Goal: Find specific page/section: Find specific page/section

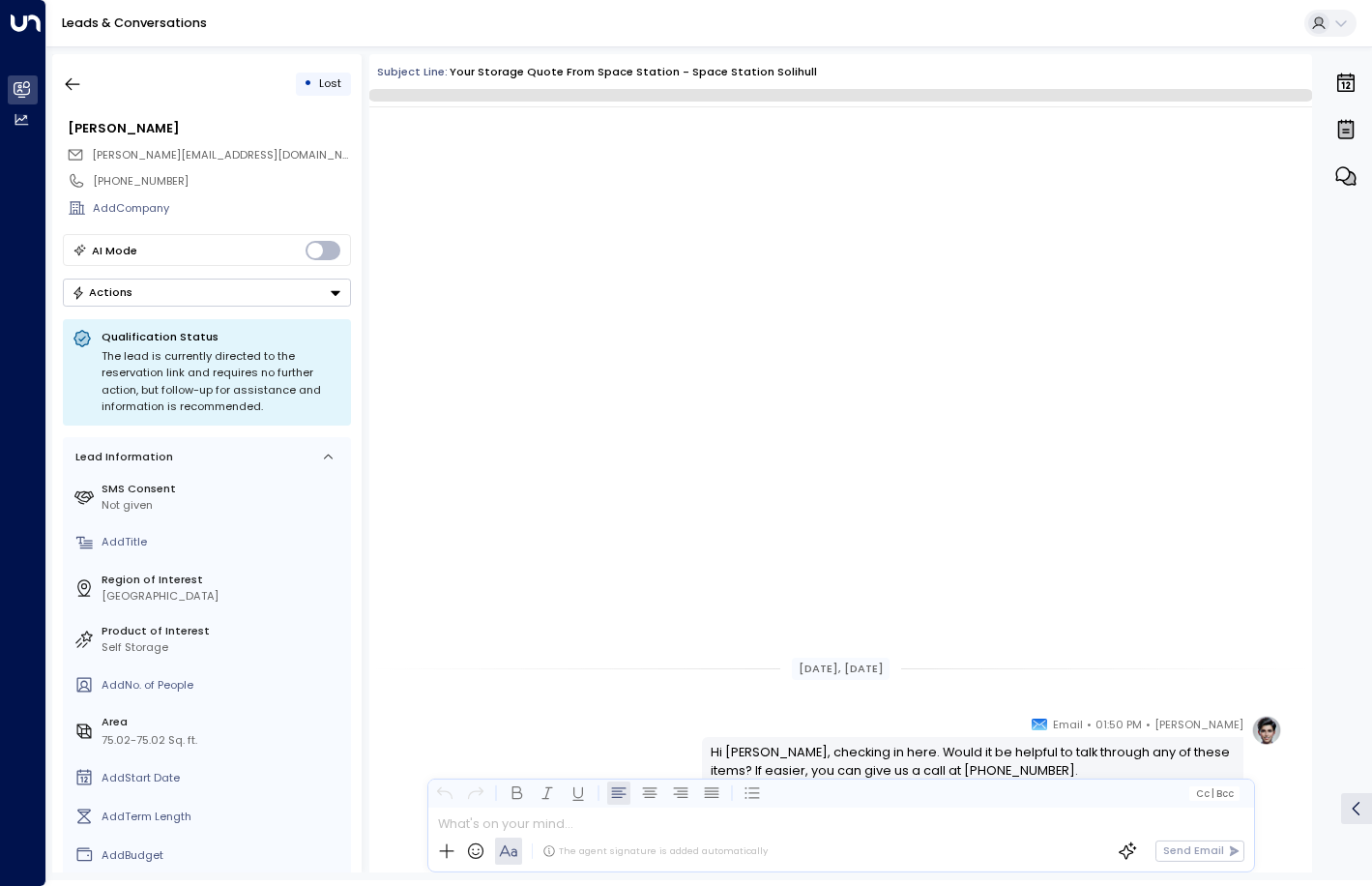
scroll to position [642, 0]
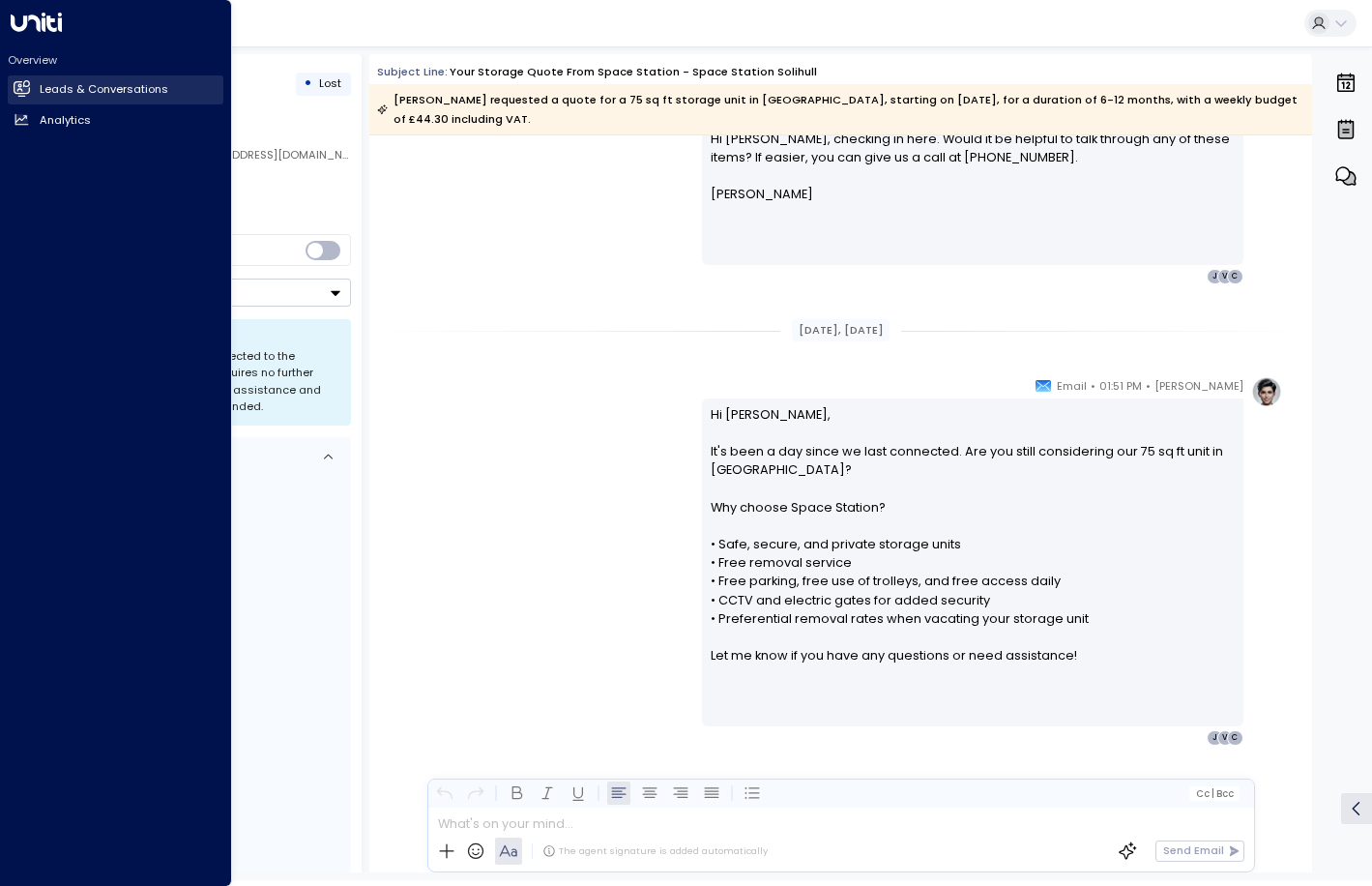
click at [51, 87] on h2 "Leads & Conversations" at bounding box center [104, 89] width 128 height 17
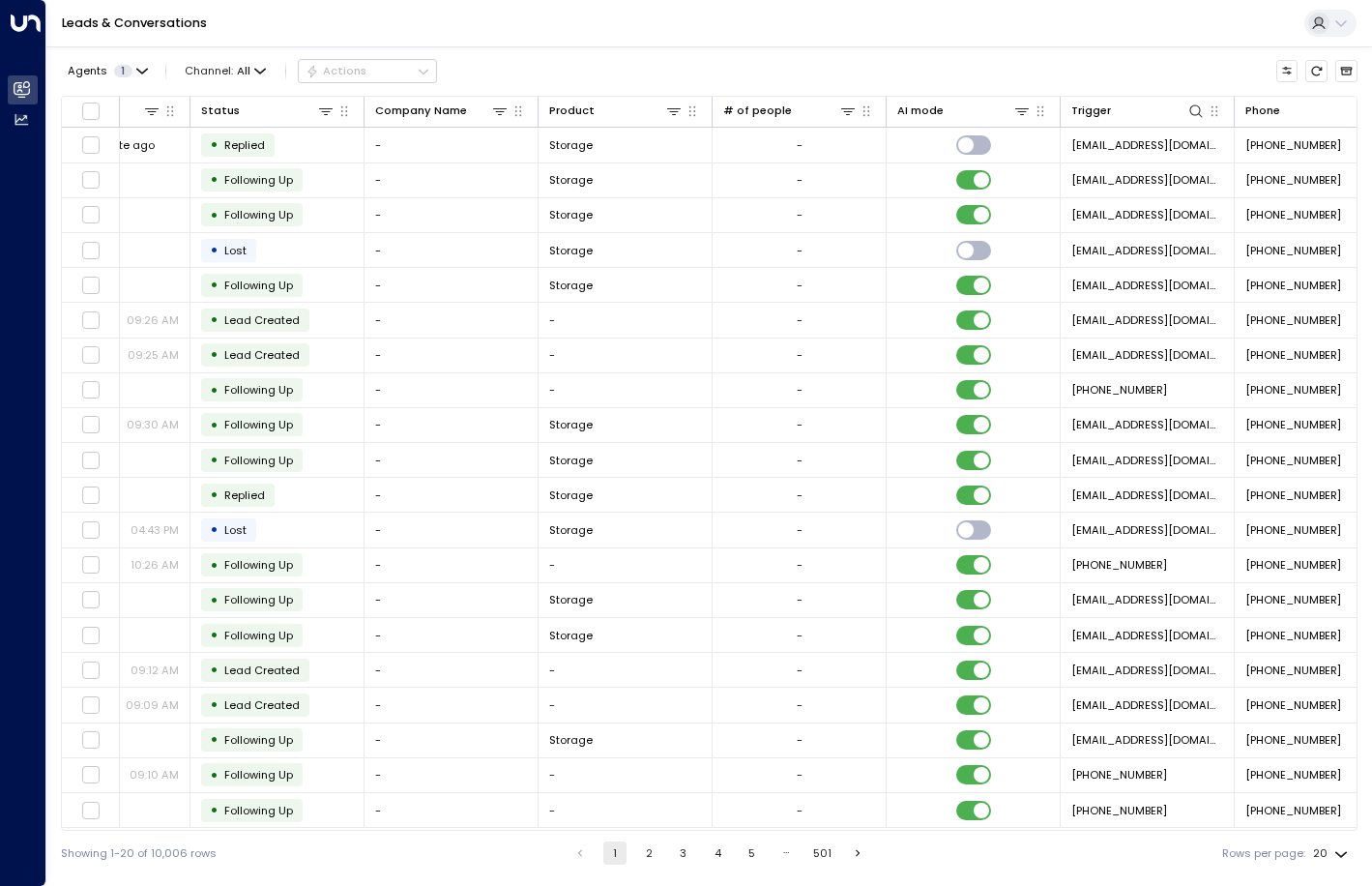
scroll to position [0, 860]
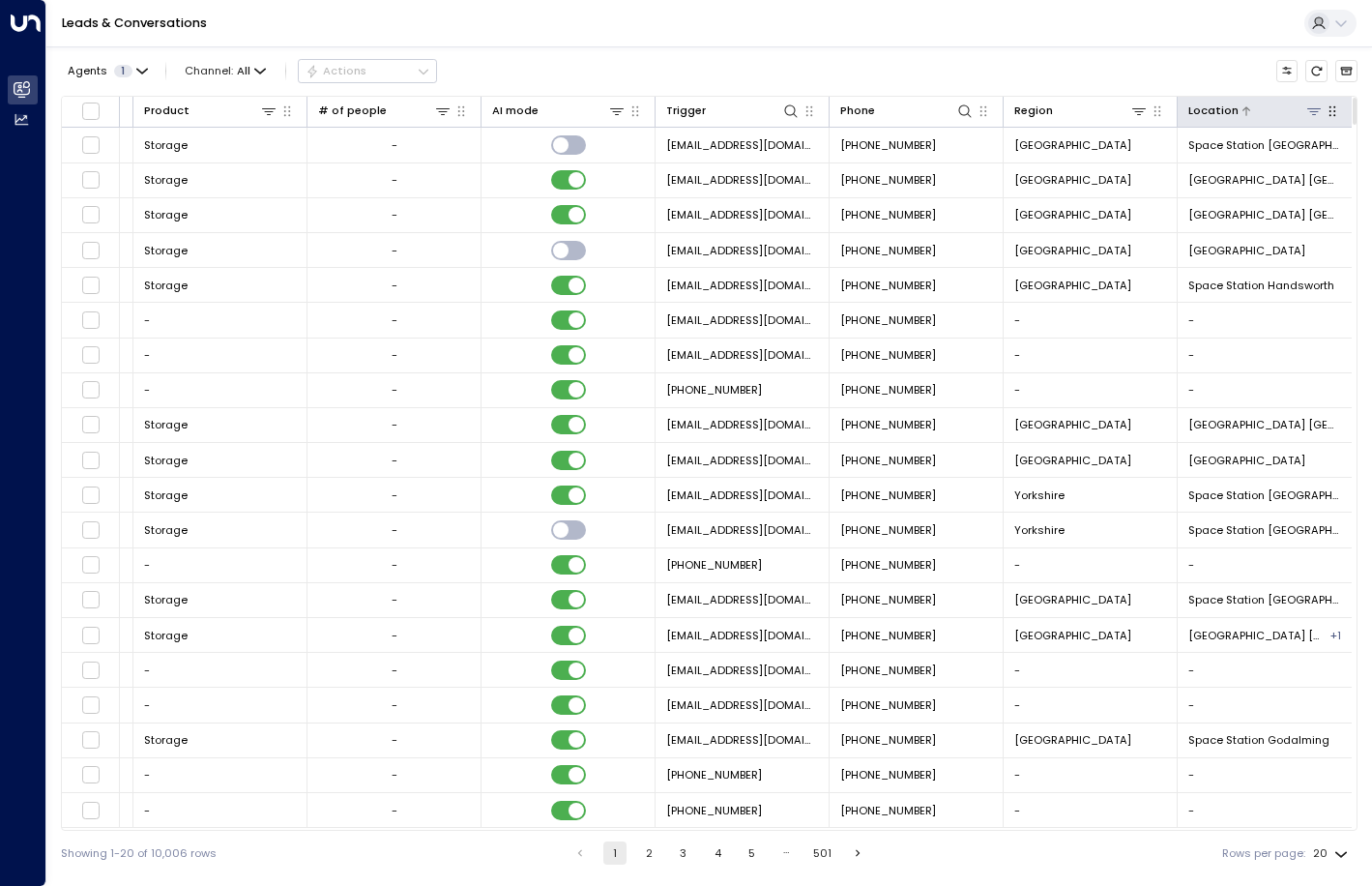
click at [1306, 113] on icon at bounding box center [1314, 111] width 16 height 16
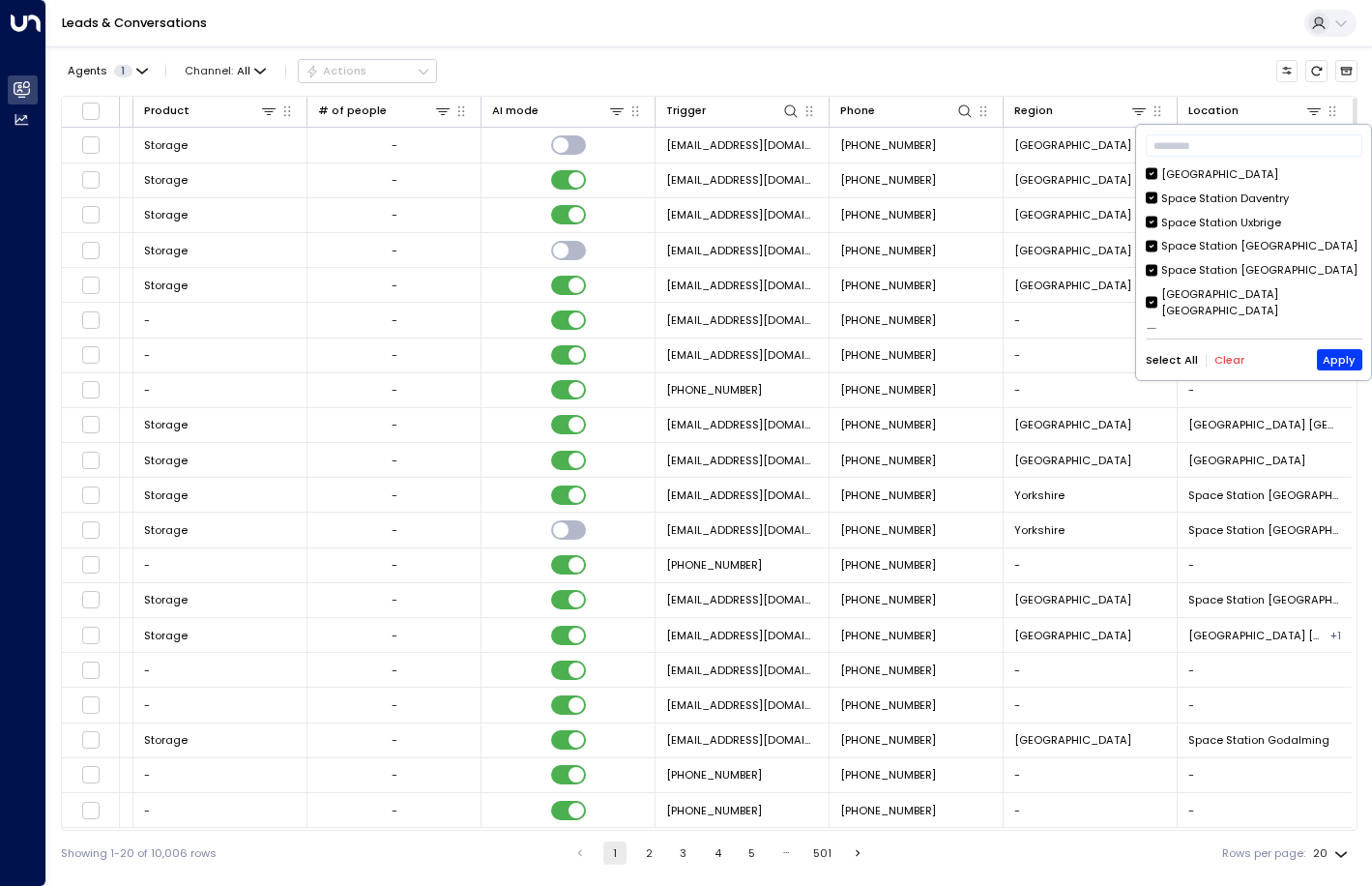
click at [1223, 360] on button "Clear" at bounding box center [1229, 360] width 30 height 13
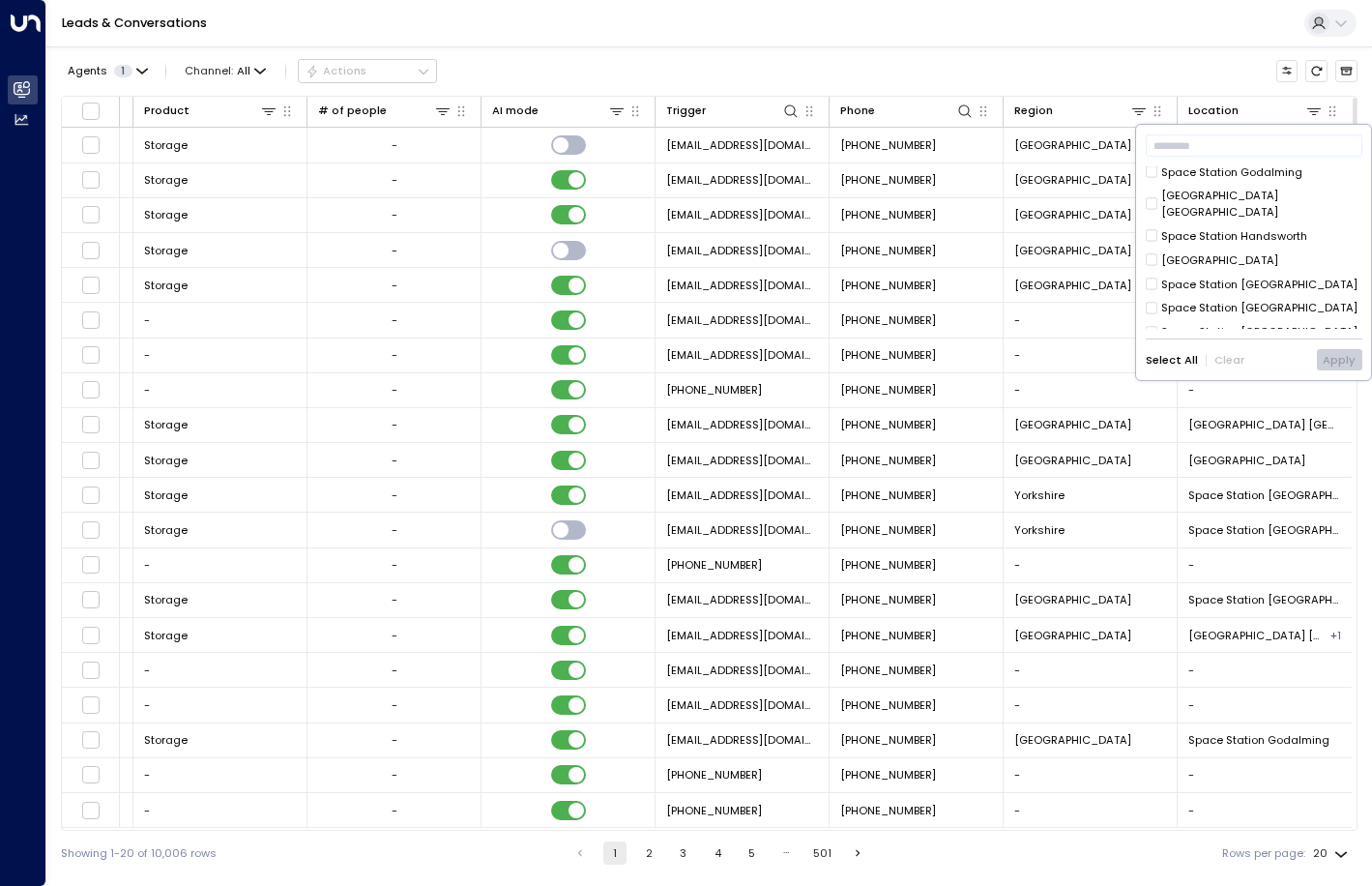
click at [1243, 324] on div "Space Station [GEOGRAPHIC_DATA]" at bounding box center [1259, 332] width 196 height 17
click at [1343, 357] on button "Apply" at bounding box center [1339, 360] width 45 height 22
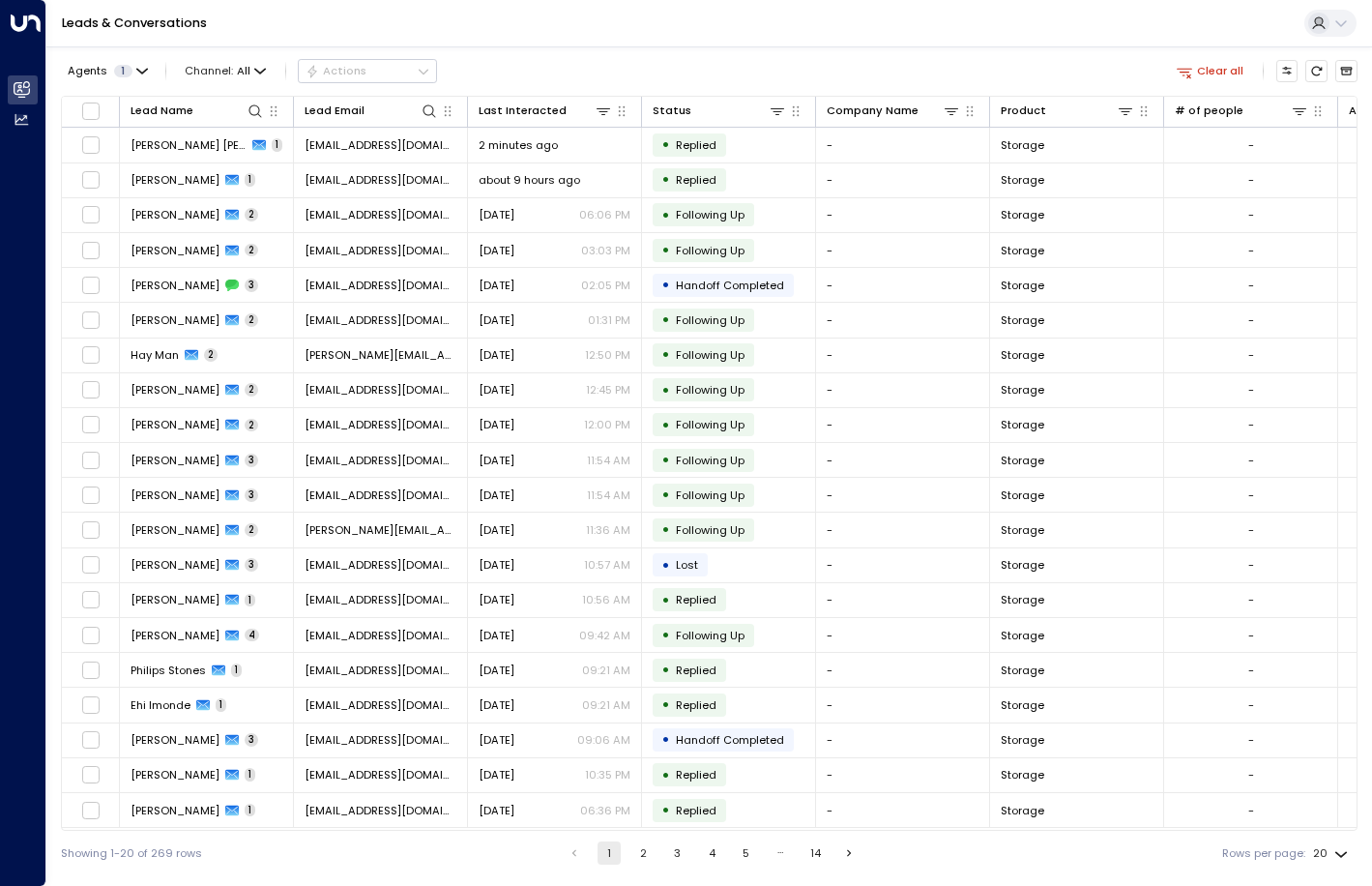
scroll to position [2, 0]
drag, startPoint x: 693, startPoint y: 824, endPoint x: 854, endPoint y: 831, distance: 161.2
click at [854, 831] on div "Lead Name Lead Email Last Interacted Status Company Name Product # of people AI…" at bounding box center [709, 463] width 1296 height 735
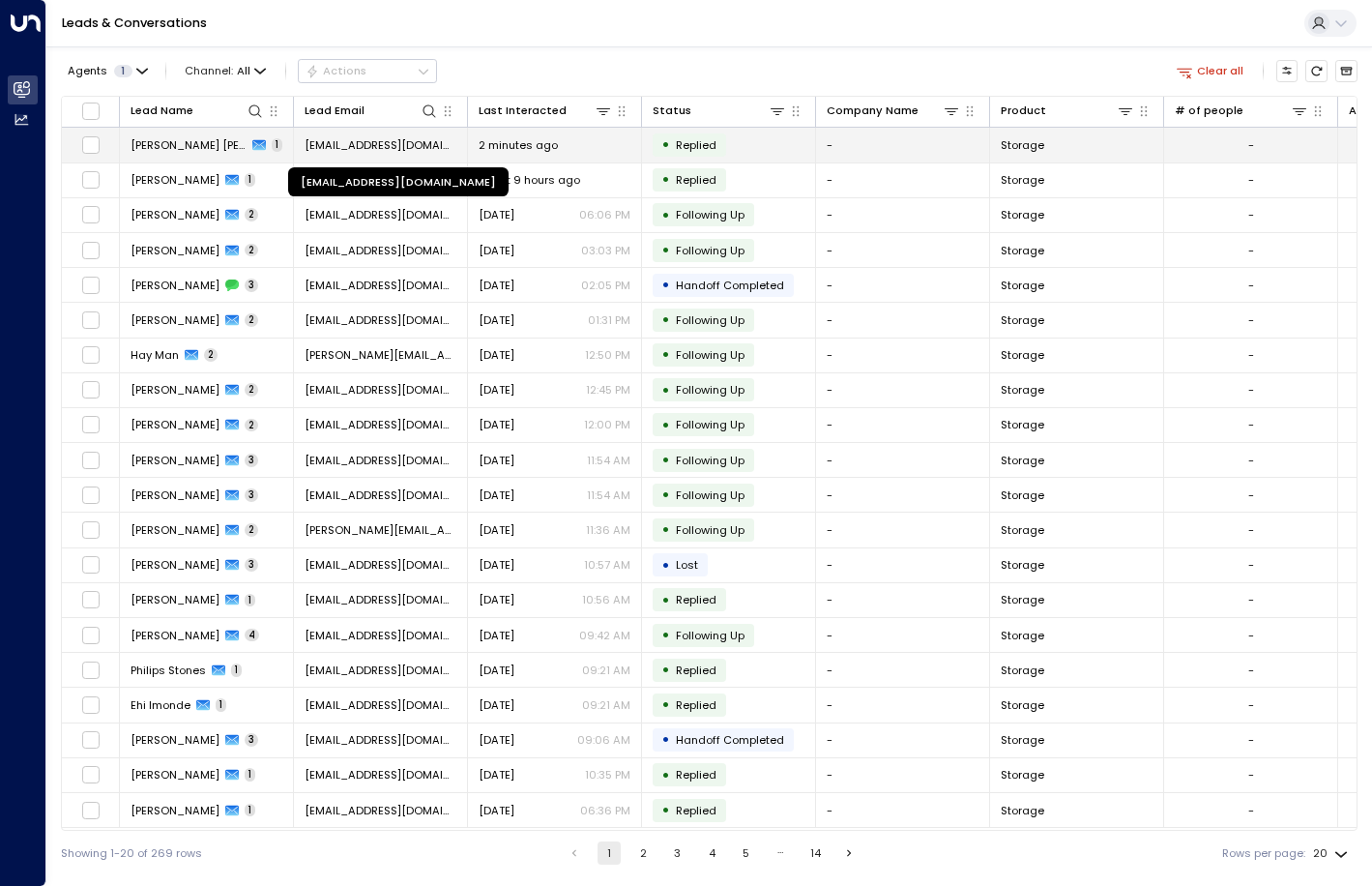
click at [378, 143] on span "[EMAIL_ADDRESS][DOMAIN_NAME]" at bounding box center [381, 145] width 152 height 16
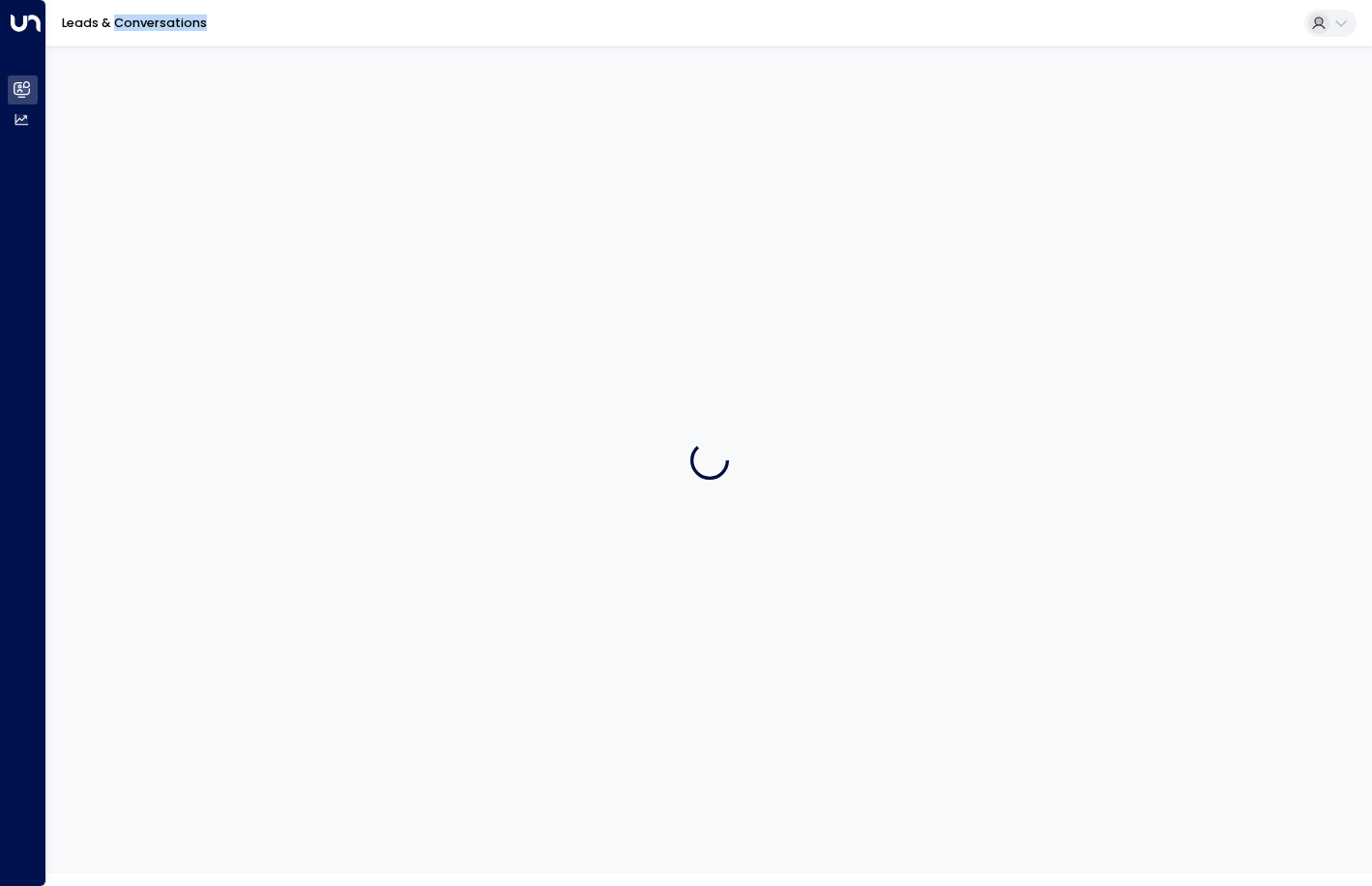
click at [378, 143] on div at bounding box center [709, 460] width 1326 height 827
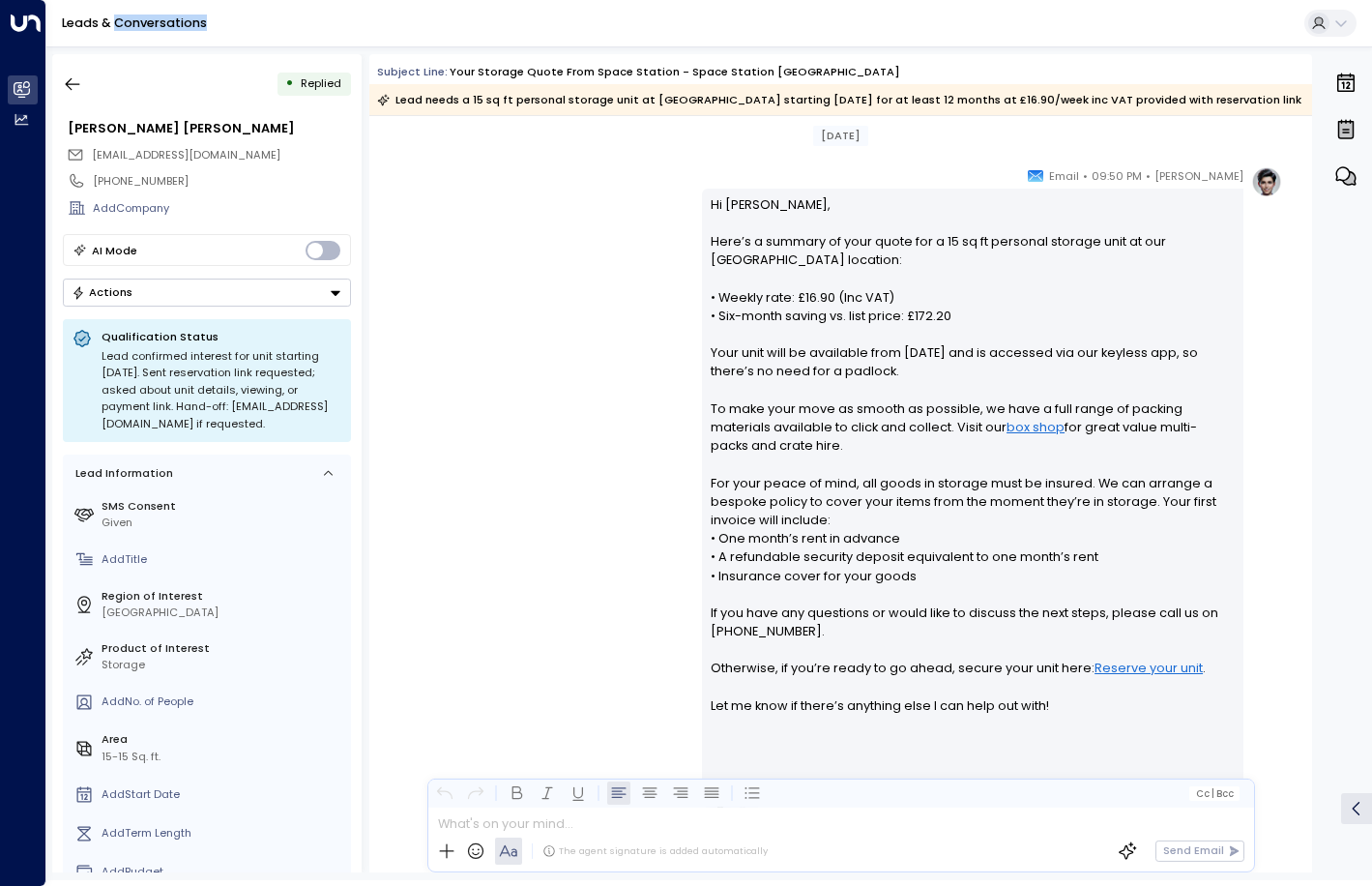
scroll to position [622, 0]
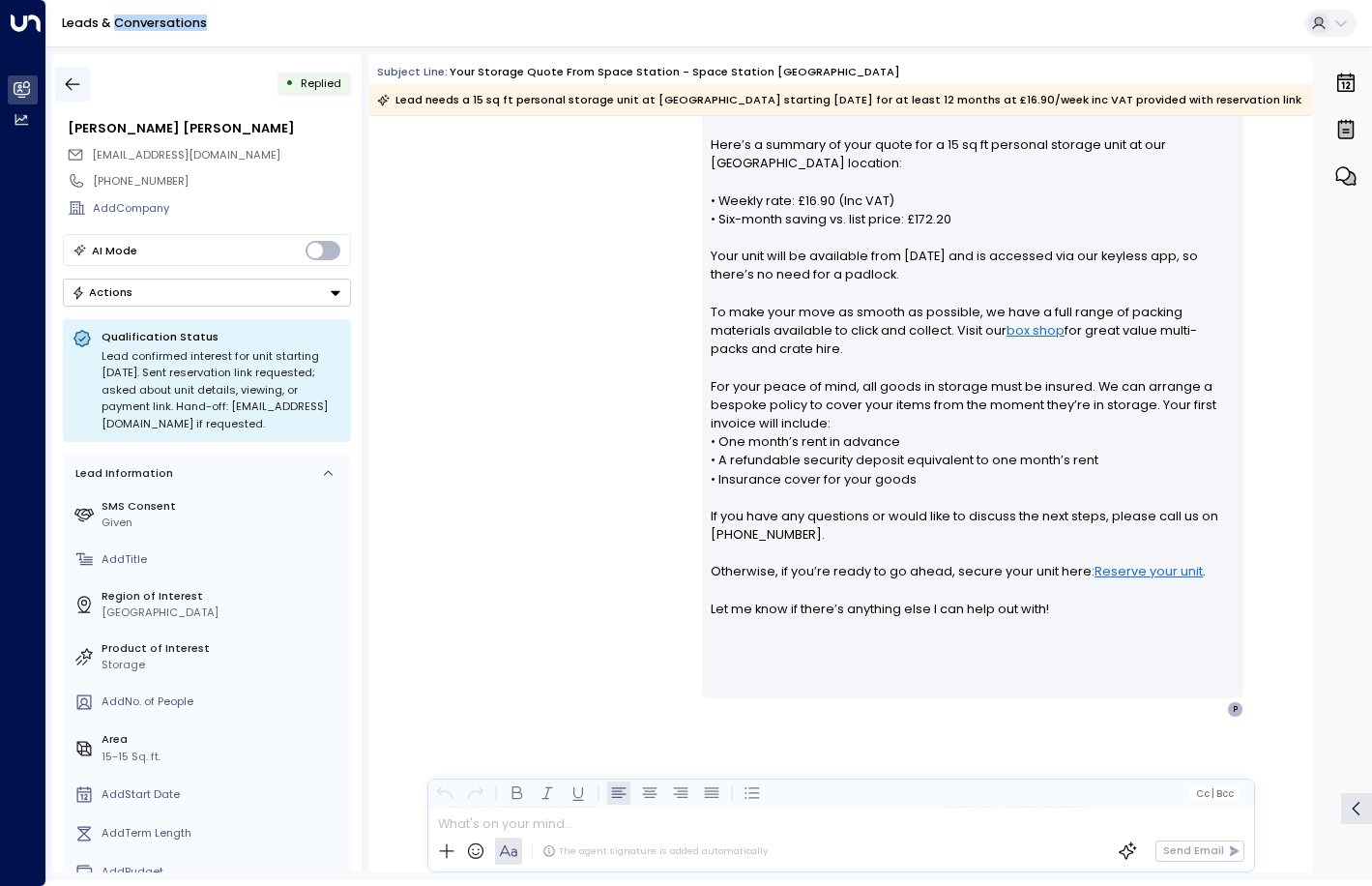
click at [65, 84] on icon "button" at bounding box center [73, 84] width 20 height 20
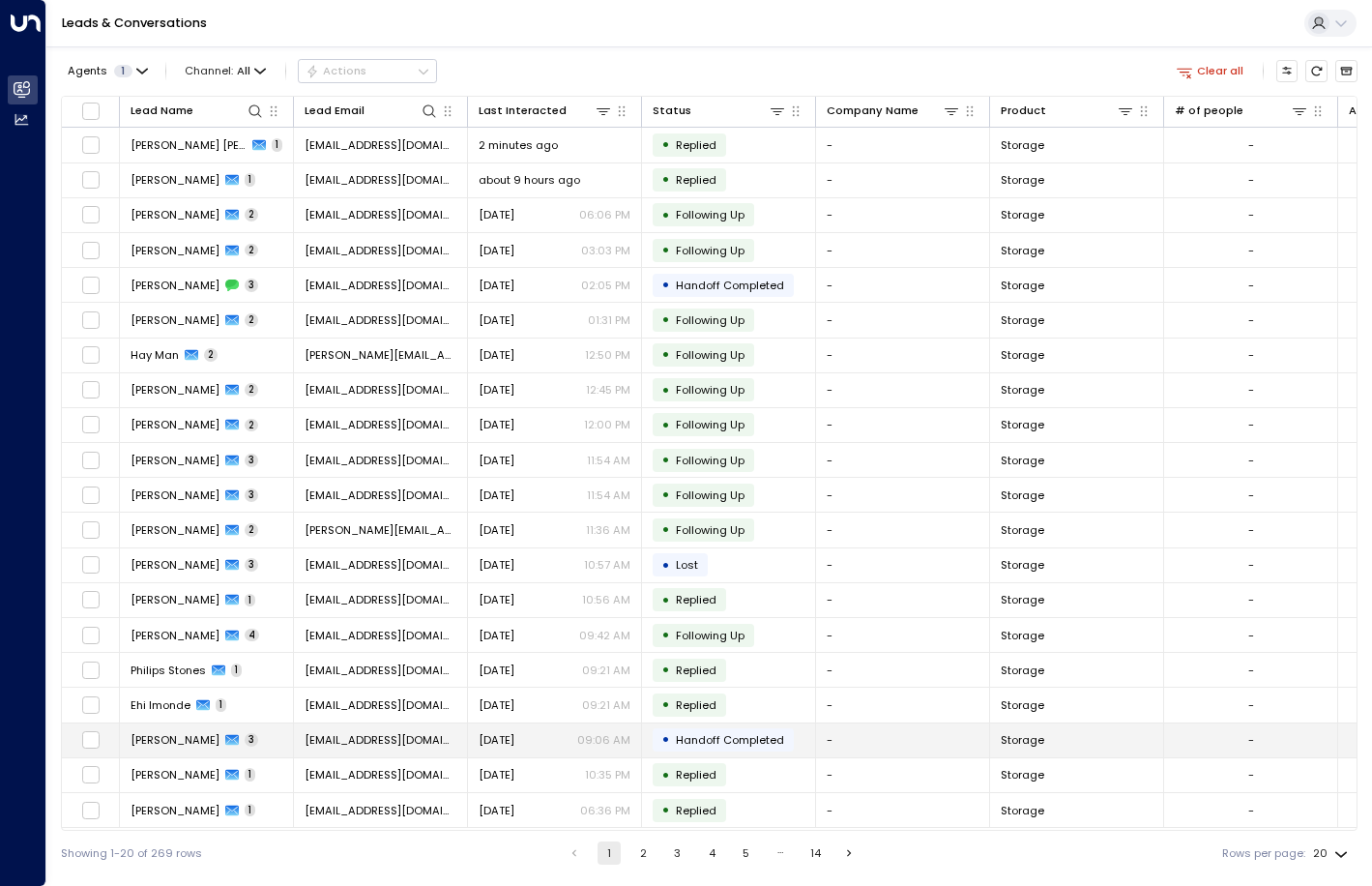
scroll to position [2, 0]
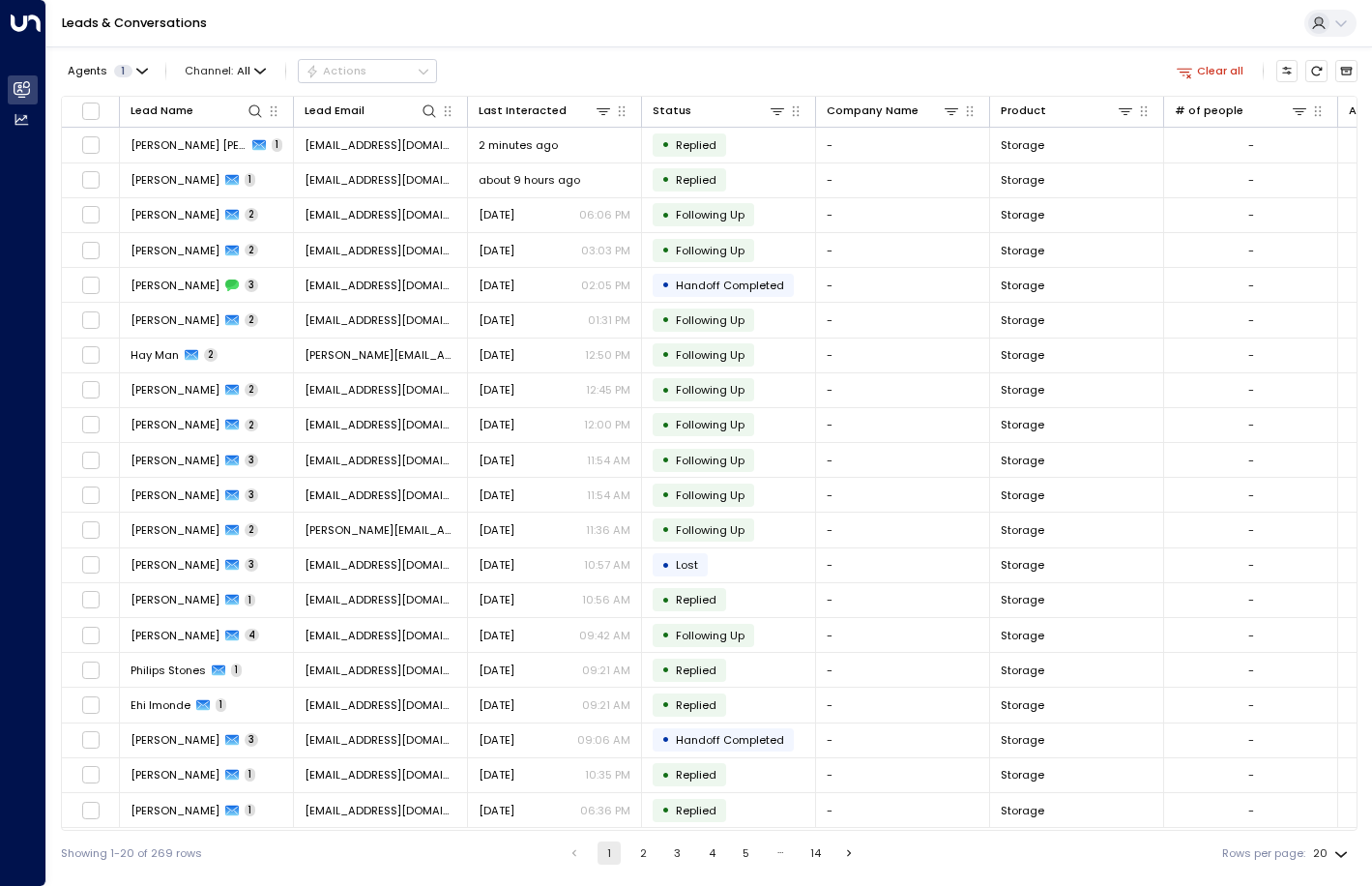
click at [640, 854] on button "2" at bounding box center [643, 853] width 24 height 24
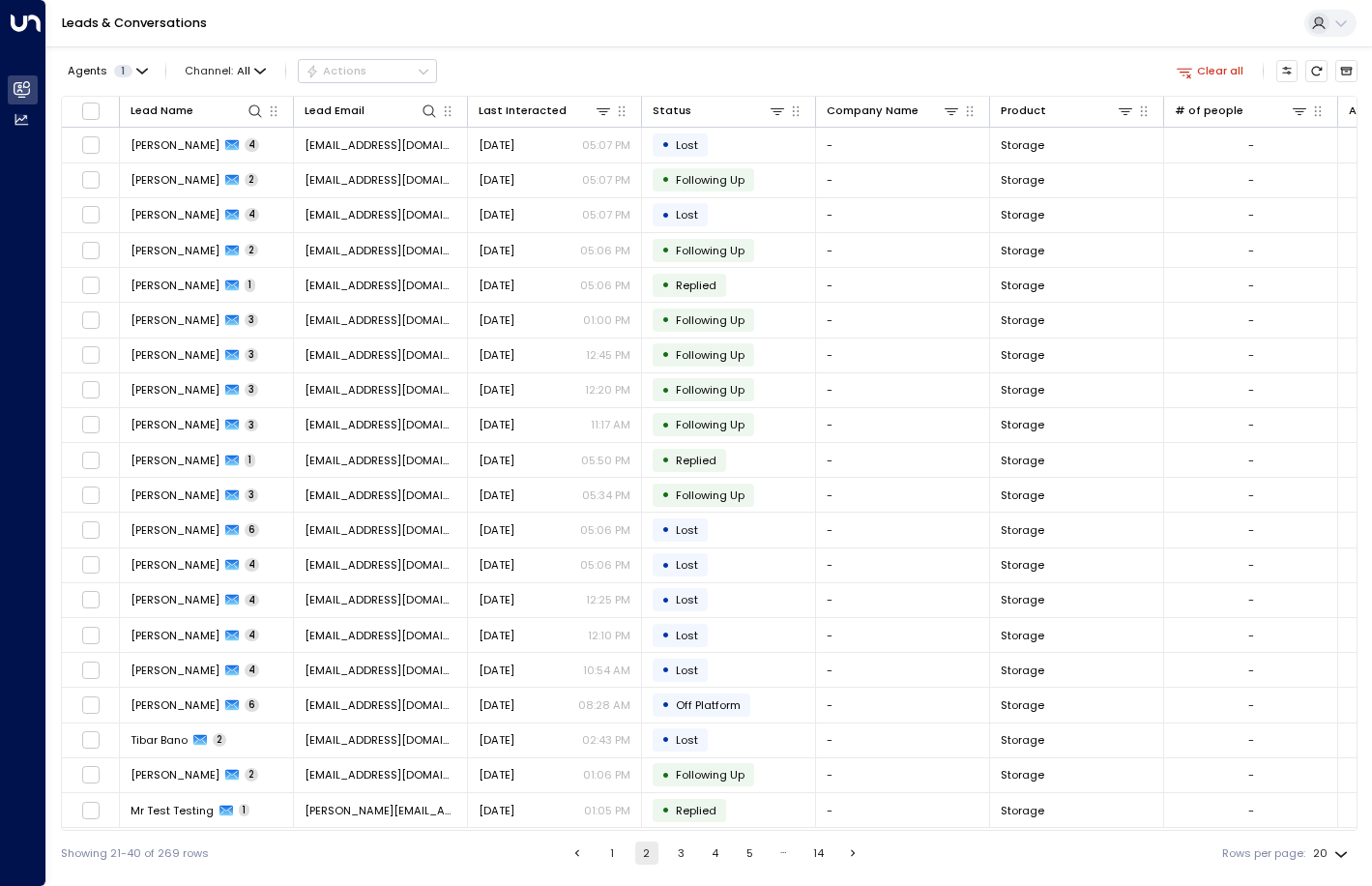
drag, startPoint x: 754, startPoint y: 826, endPoint x: 811, endPoint y: 829, distance: 57.1
click at [813, 829] on div "Lead Name Lead Email Last Interacted Status Company Name Product # of people AI…" at bounding box center [709, 463] width 1296 height 735
click at [676, 853] on button "3" at bounding box center [681, 853] width 24 height 24
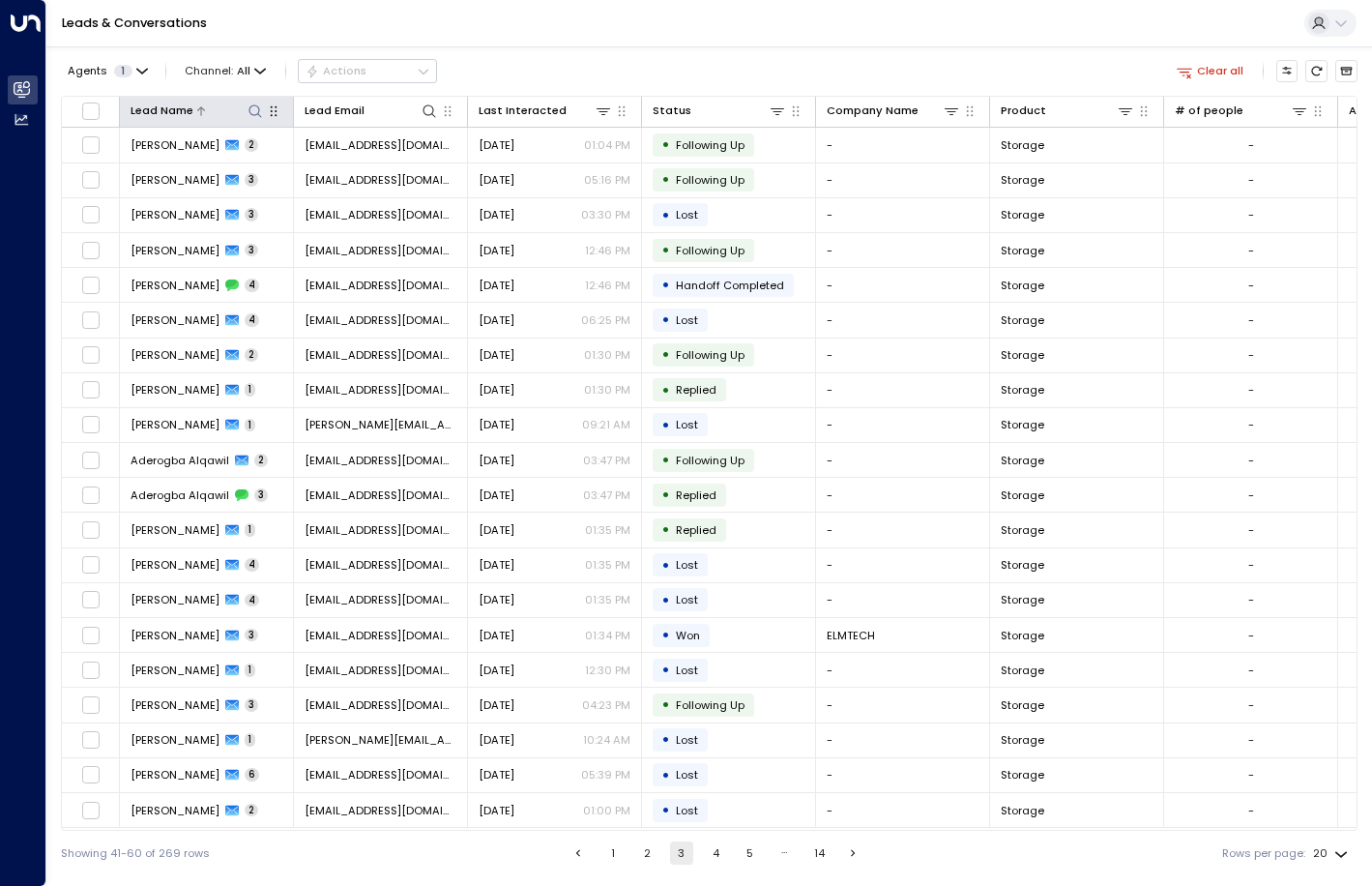
click at [257, 108] on icon at bounding box center [255, 111] width 16 height 16
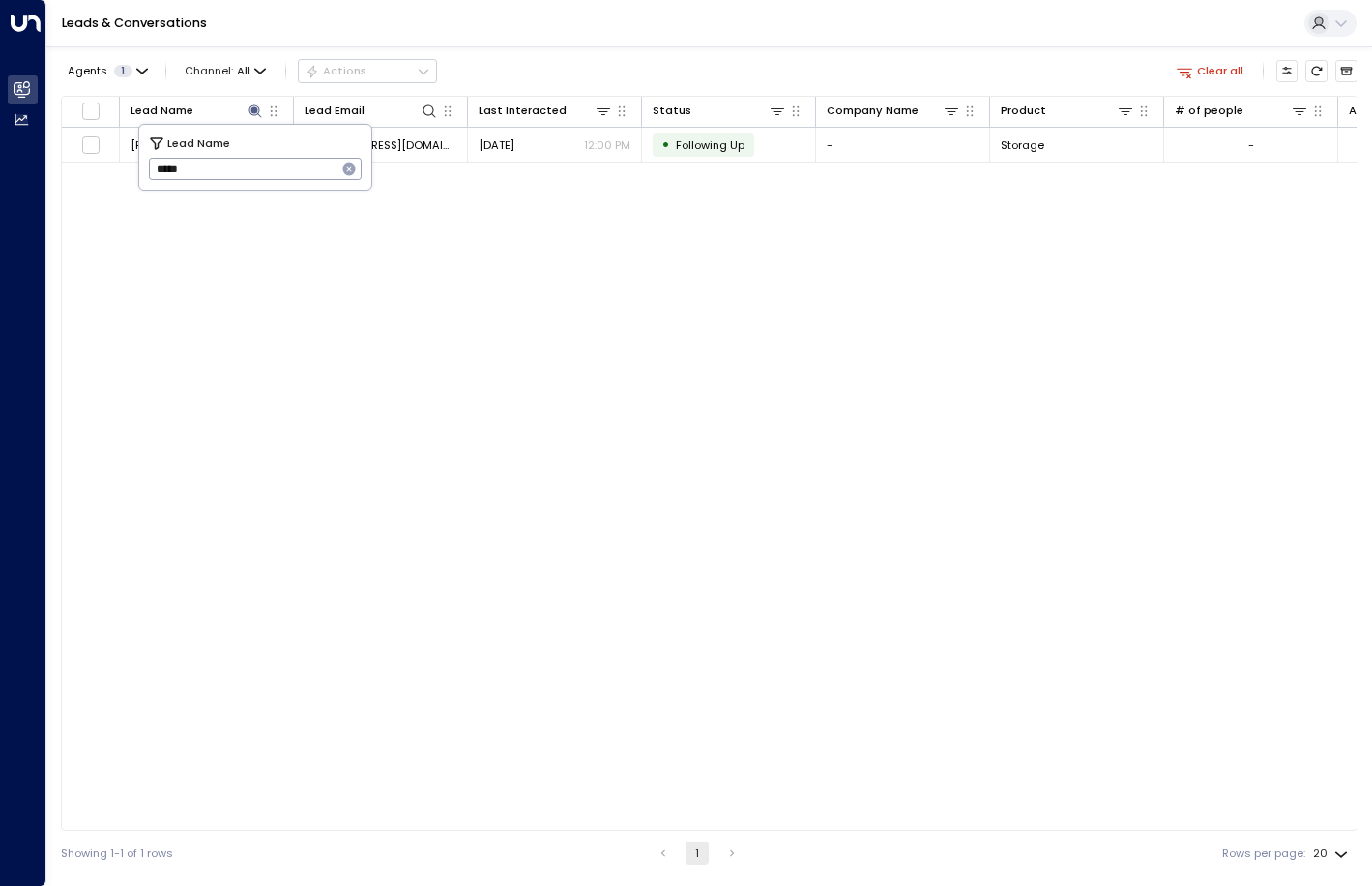
type input "*****"
drag, startPoint x: 269, startPoint y: 143, endPoint x: 347, endPoint y: 146, distance: 78.1
click at [354, 148] on div "Lead Name" at bounding box center [255, 143] width 214 height 18
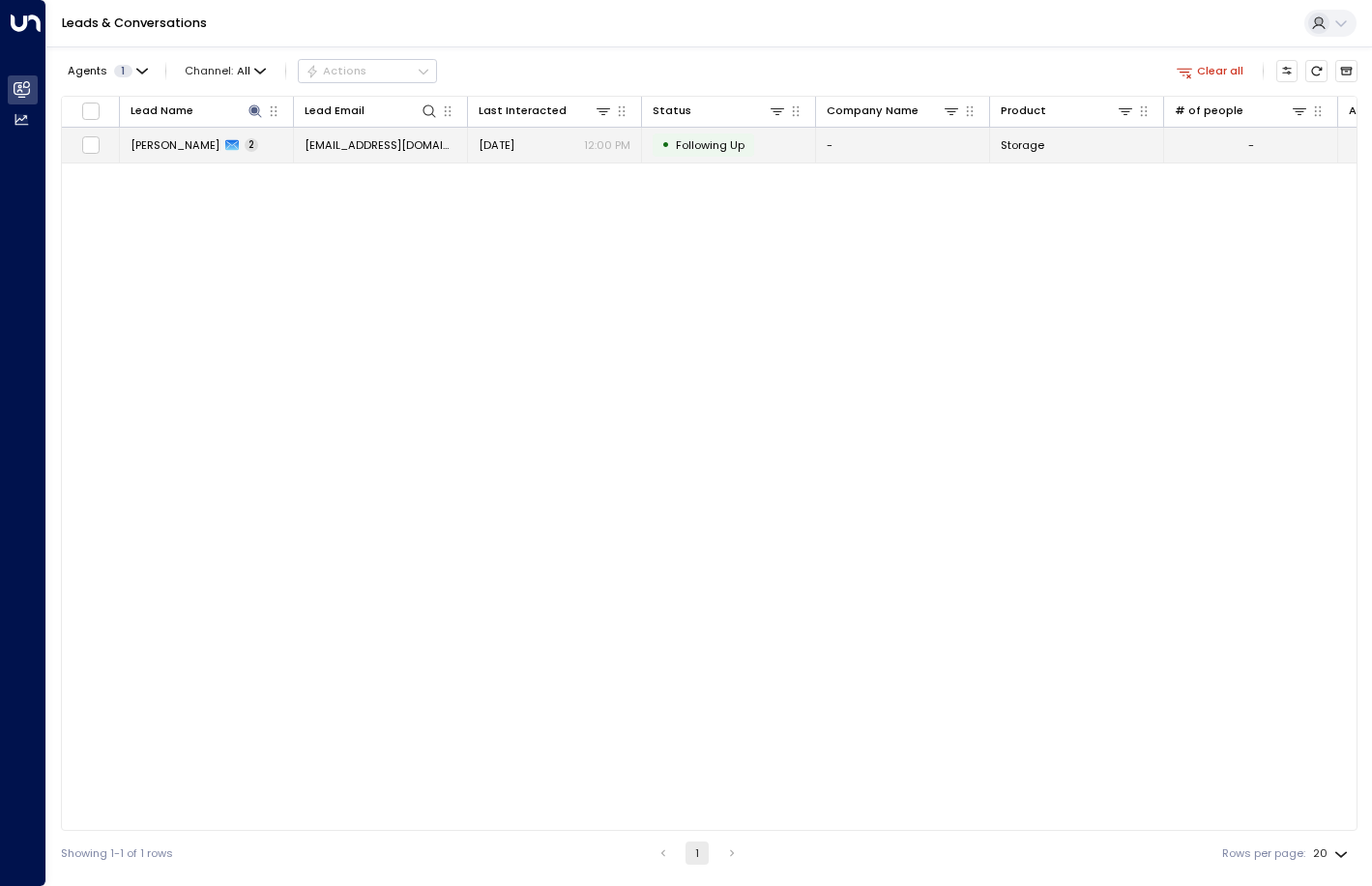
click at [465, 148] on td "[EMAIL_ADDRESS][DOMAIN_NAME]" at bounding box center [381, 144] width 174 height 34
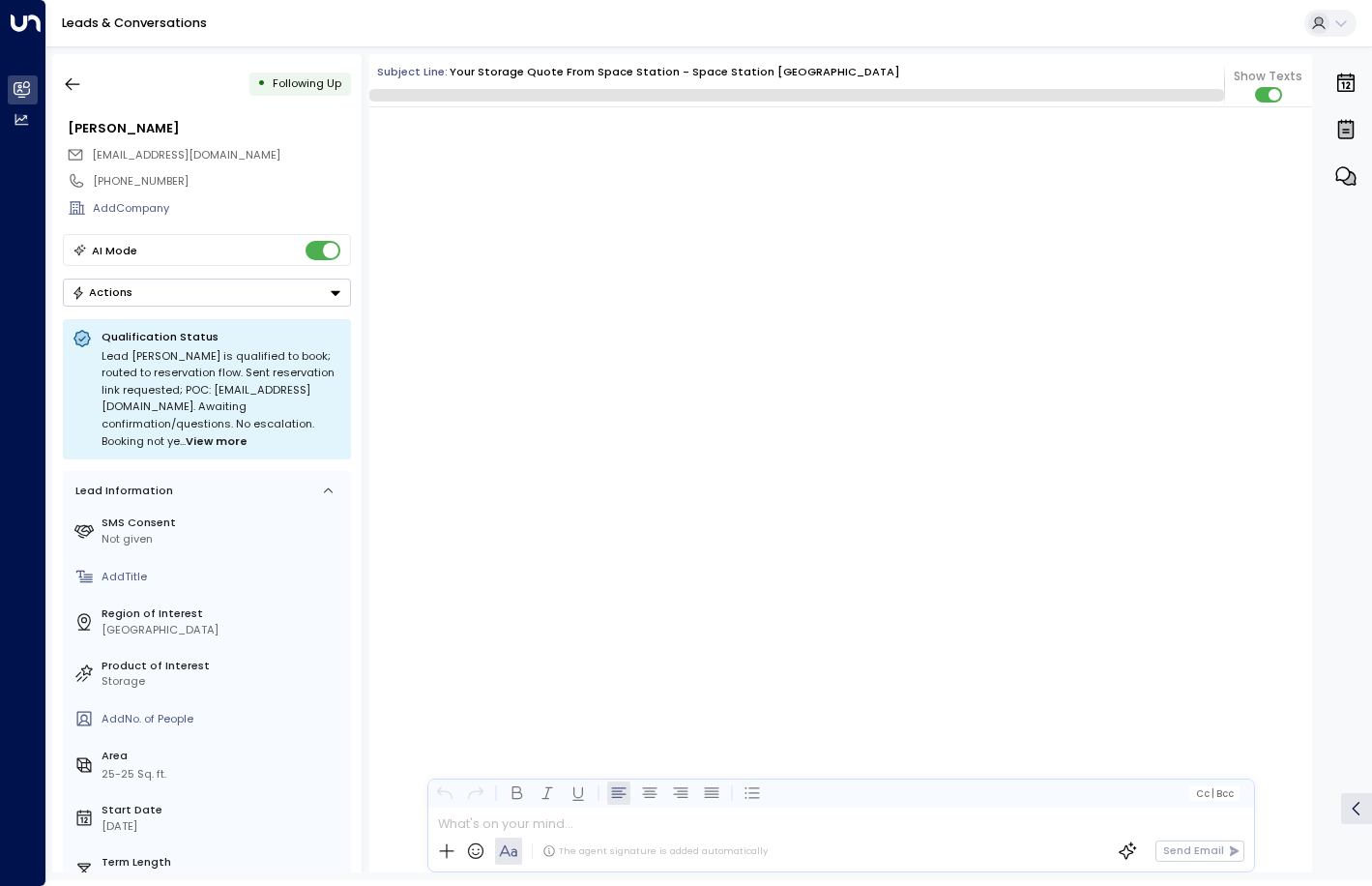
scroll to position [1491, 0]
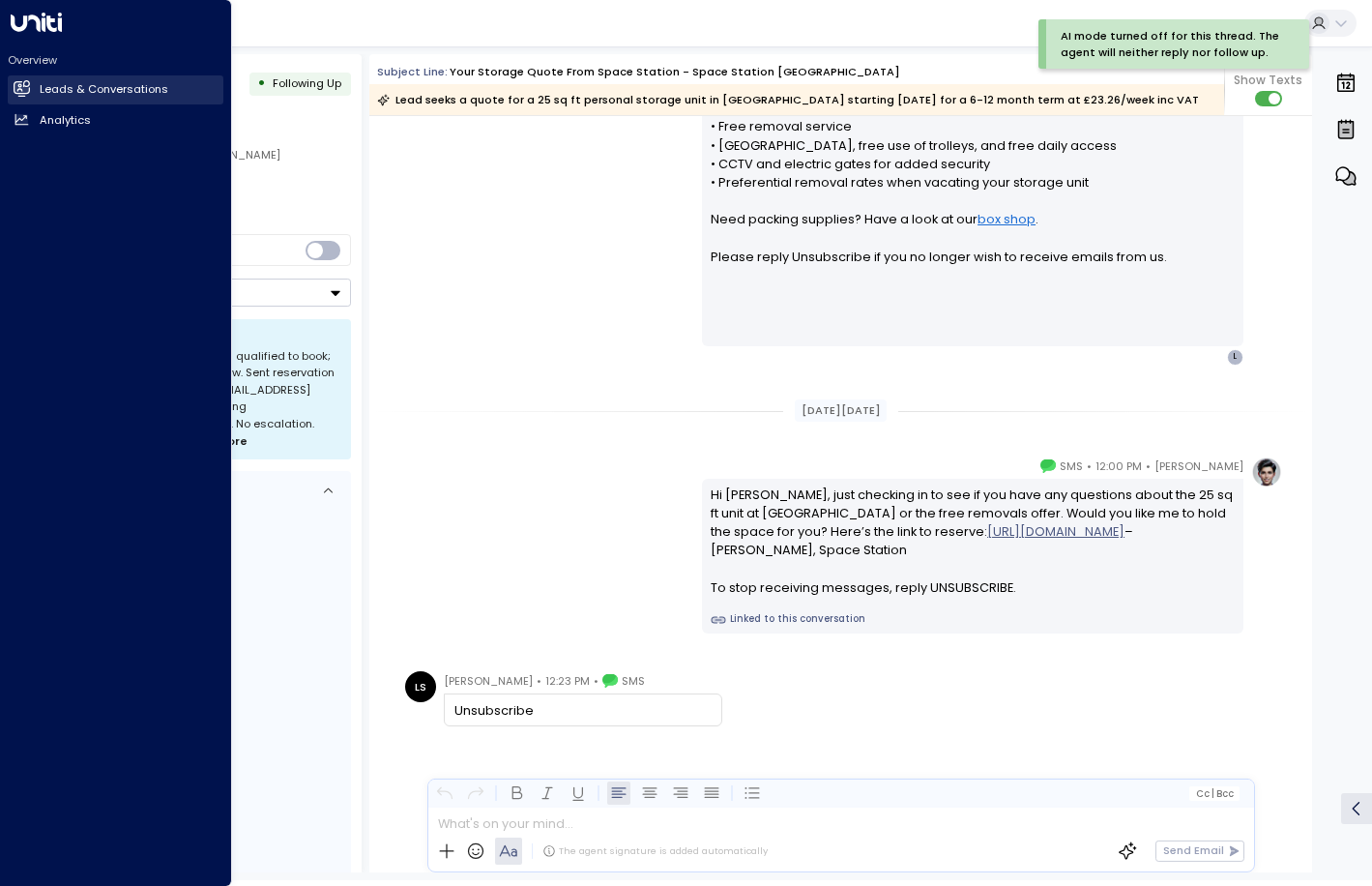
click at [24, 91] on icon at bounding box center [23, 88] width 16 height 12
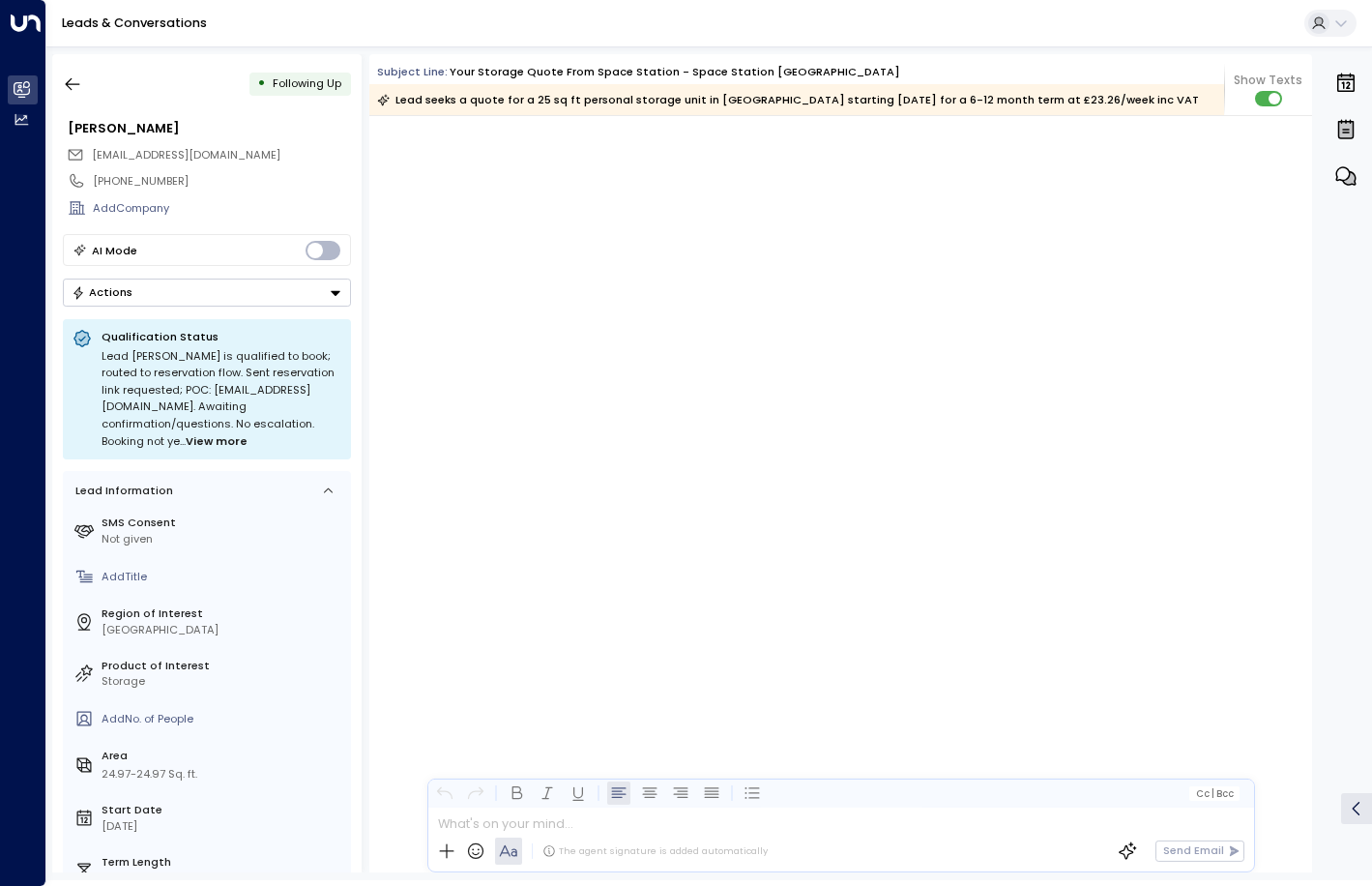
scroll to position [1500, 0]
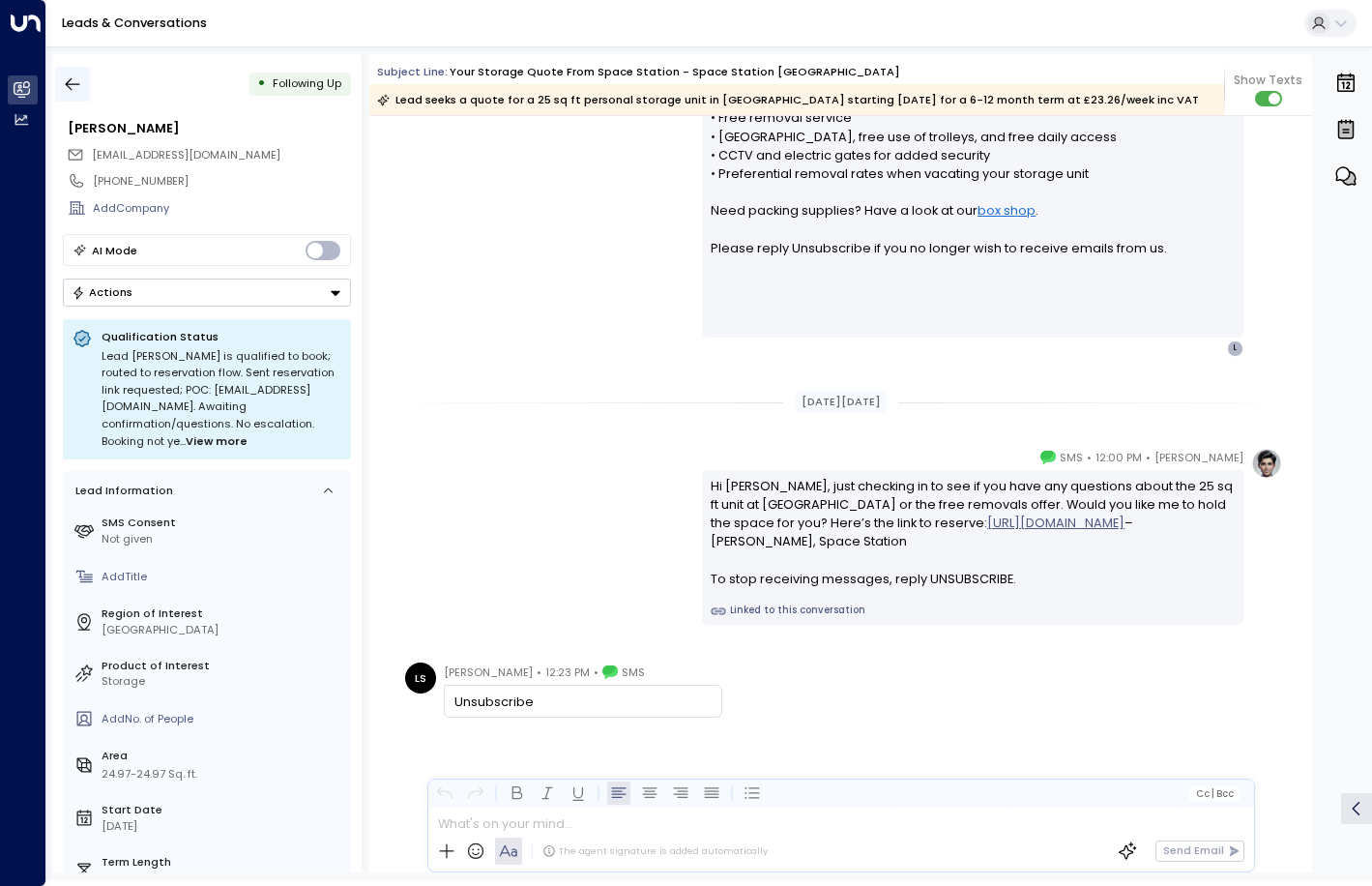
click at [74, 87] on icon "button" at bounding box center [73, 84] width 20 height 20
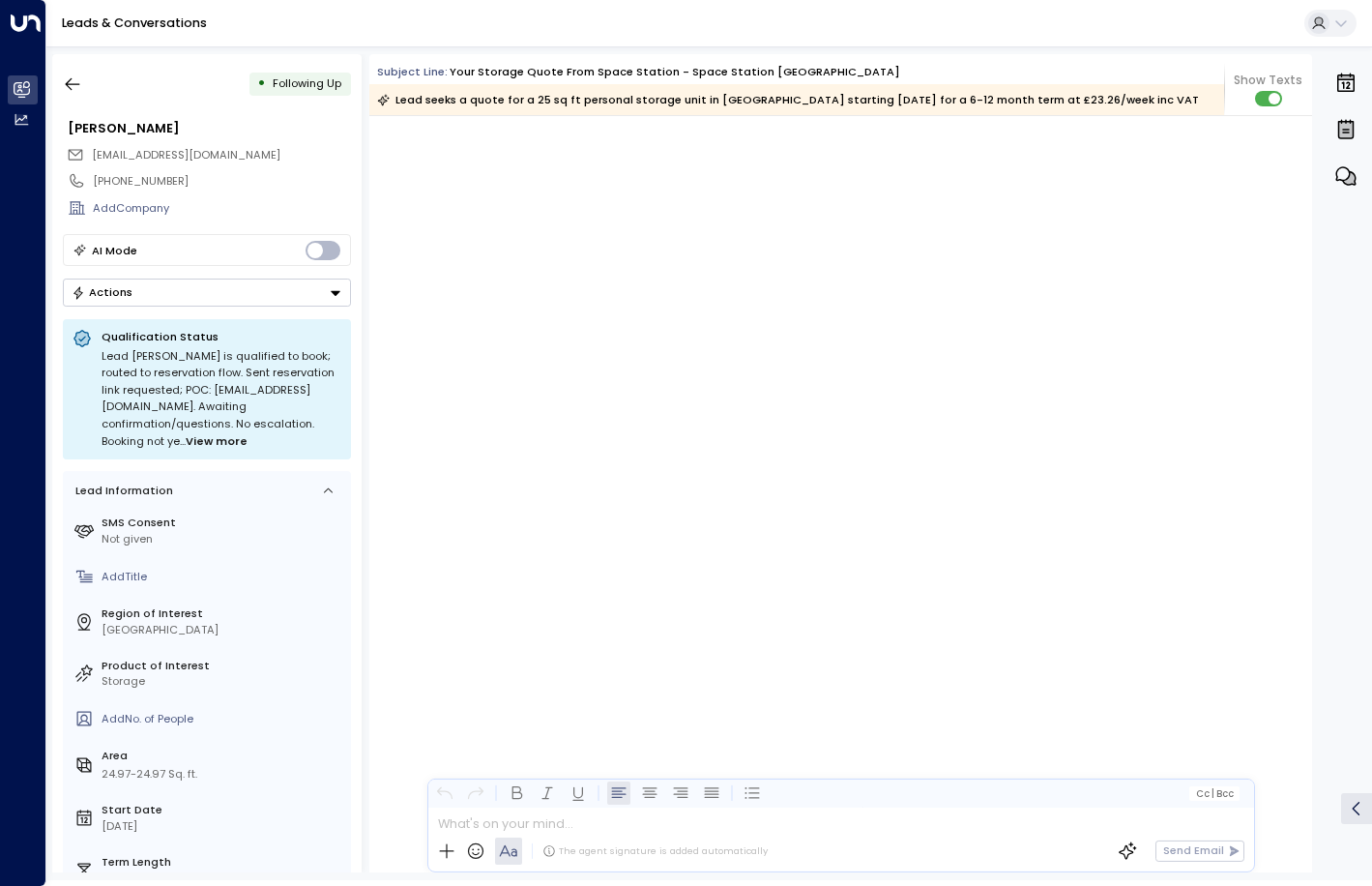
scroll to position [1500, 0]
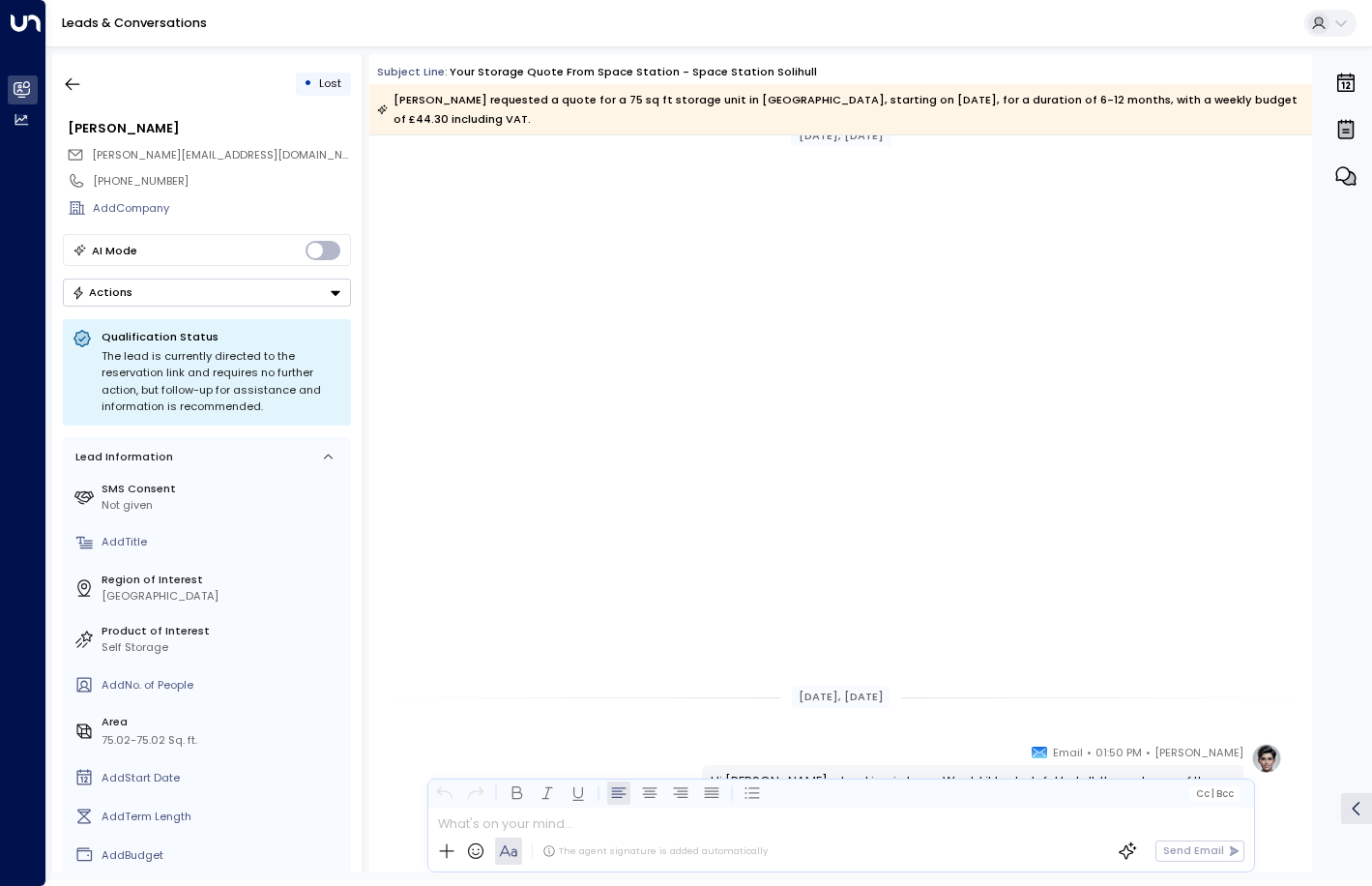
scroll to position [629, 0]
